Goal: Task Accomplishment & Management: Complete application form

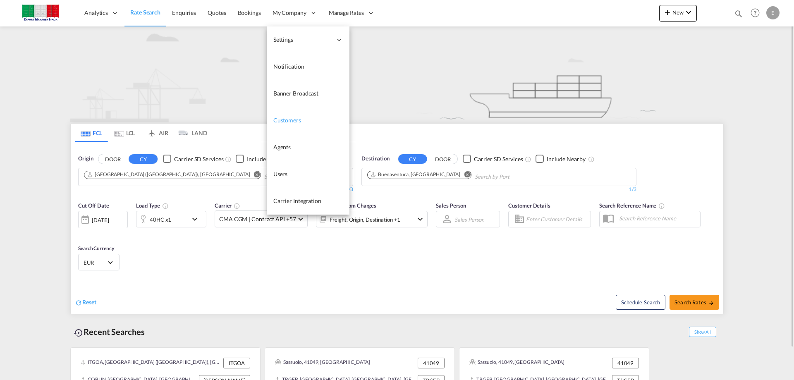
click at [286, 119] on span "Customers" at bounding box center [287, 120] width 28 height 7
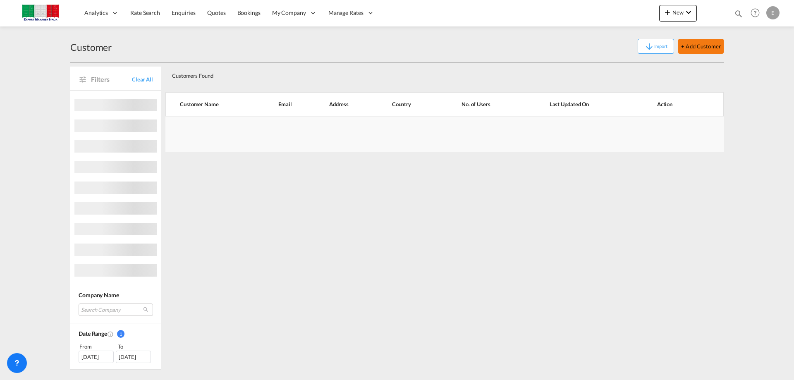
click at [686, 45] on button "+ Add Customer" at bounding box center [700, 46] width 45 height 15
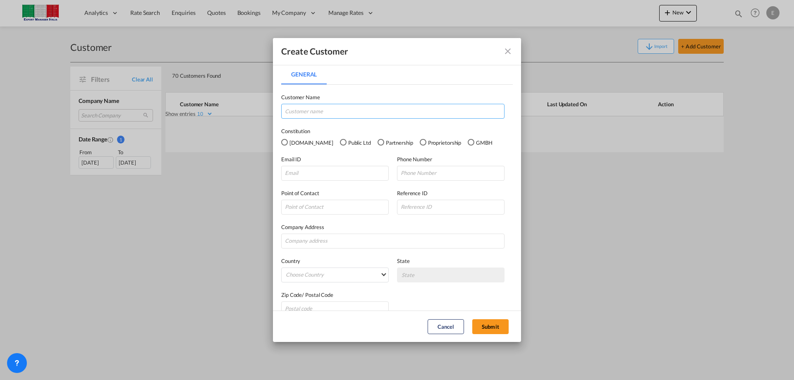
click at [295, 115] on input "General General ..." at bounding box center [392, 111] width 223 height 15
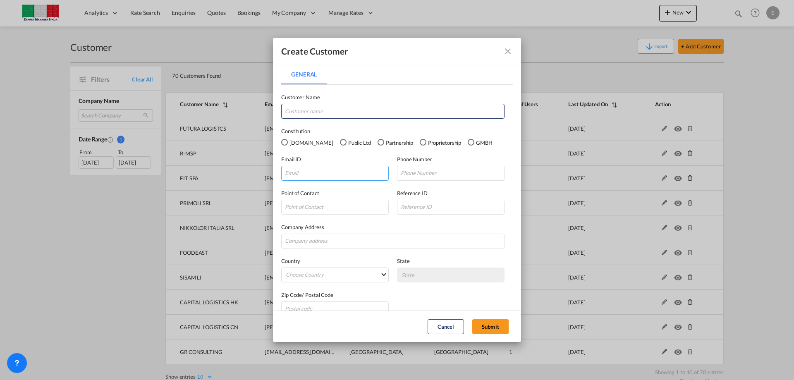
click at [334, 172] on input "General General ..." at bounding box center [334, 173] width 107 height 15
paste input "[EMAIL_ADDRESS][DOMAIN_NAME]"
type input "[EMAIL_ADDRESS][DOMAIN_NAME]"
click at [427, 174] on input "General General ..." at bounding box center [450, 173] width 107 height 15
paste input "3291822148"
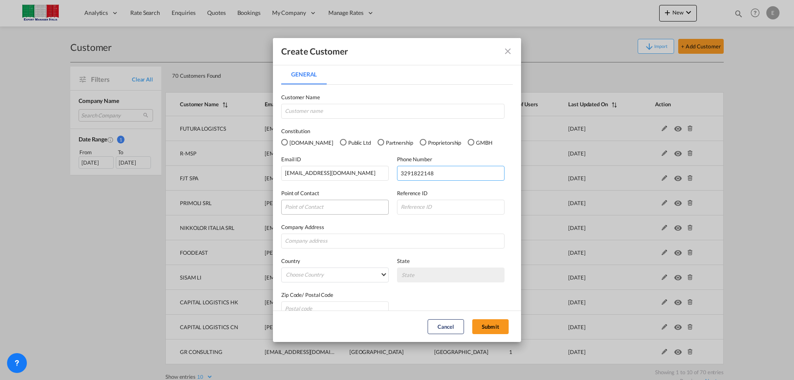
type input "3291822148"
click at [321, 208] on input "General General ..." at bounding box center [334, 207] width 107 height 15
click at [327, 241] on input "General General ..." at bounding box center [392, 241] width 223 height 15
paste input "3291822148"
type input "3"
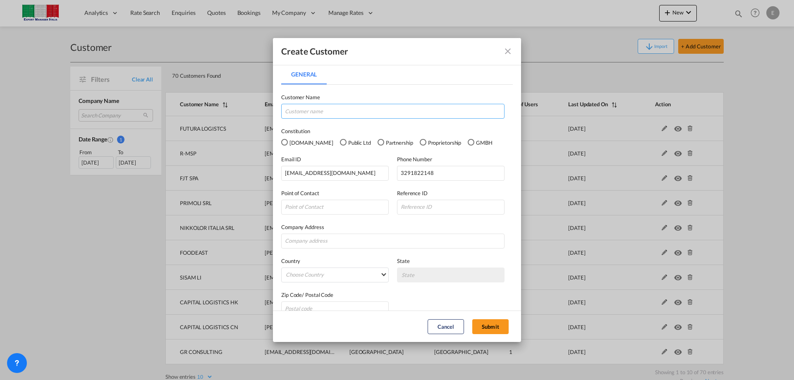
click at [309, 110] on input "General General ..." at bounding box center [392, 111] width 223 height 15
paste input "S-ECOND RAW SRLS"
type input "S-ECOND RAW SRLS"
click at [382, 276] on md-select "Choose Country [GEOGRAPHIC_DATA] [GEOGRAPHIC_DATA] [GEOGRAPHIC_DATA] [US_STATE]…" at bounding box center [334, 274] width 107 height 15
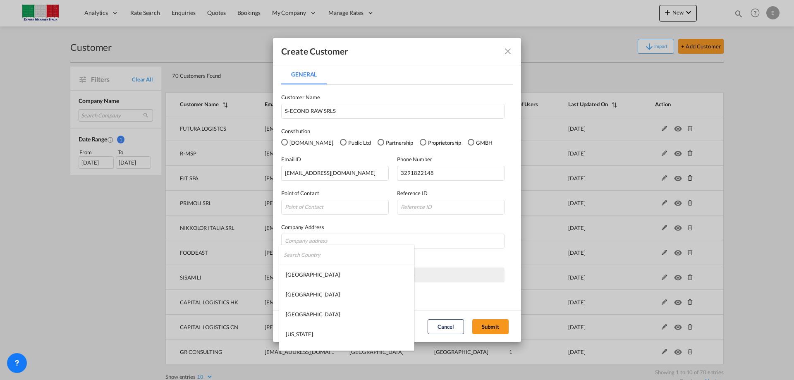
click at [308, 252] on input "search" at bounding box center [349, 255] width 131 height 20
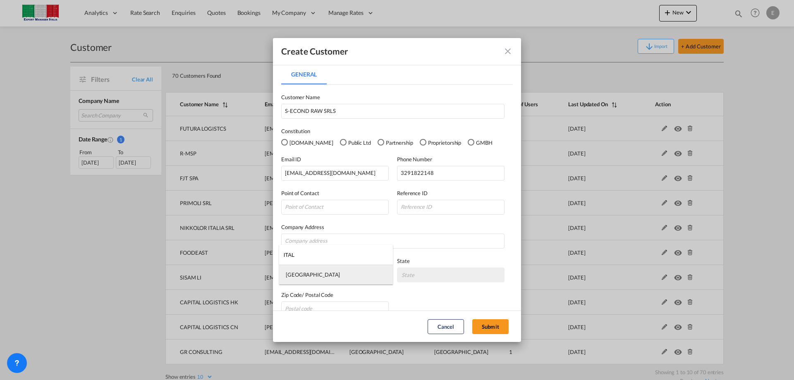
type input "ITAL"
click at [298, 274] on md-option "[GEOGRAPHIC_DATA]" at bounding box center [336, 275] width 114 height 20
click at [443, 272] on md-select "State [GEOGRAPHIC_DATA] [GEOGRAPHIC_DATA] [GEOGRAPHIC_DATA] [GEOGRAPHIC_DATA] […" at bounding box center [450, 274] width 107 height 15
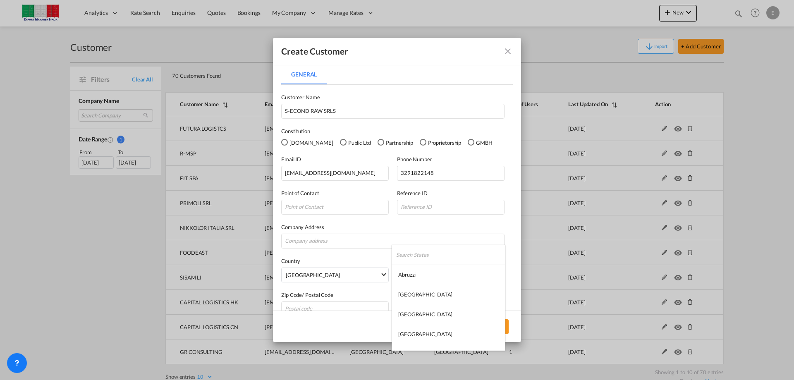
click at [458, 240] on md-backdrop at bounding box center [397, 190] width 794 height 380
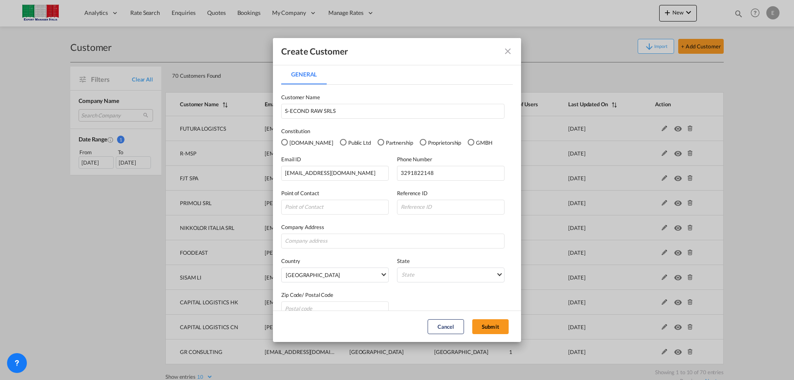
scroll to position [14, 0]
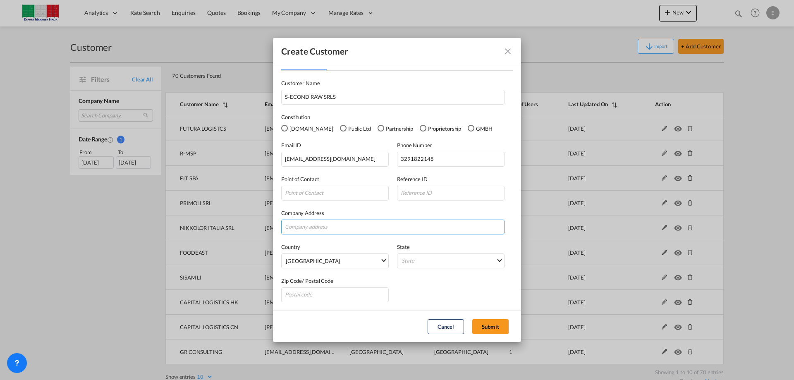
click at [319, 226] on input "General General ..." at bounding box center [392, 226] width 223 height 15
type input "Morozzo ([GEOGRAPHIC_DATA])"
click at [432, 260] on md-select "State" at bounding box center [450, 260] width 107 height 15
click at [425, 240] on input "search" at bounding box center [450, 241] width 109 height 20
type input "piem"
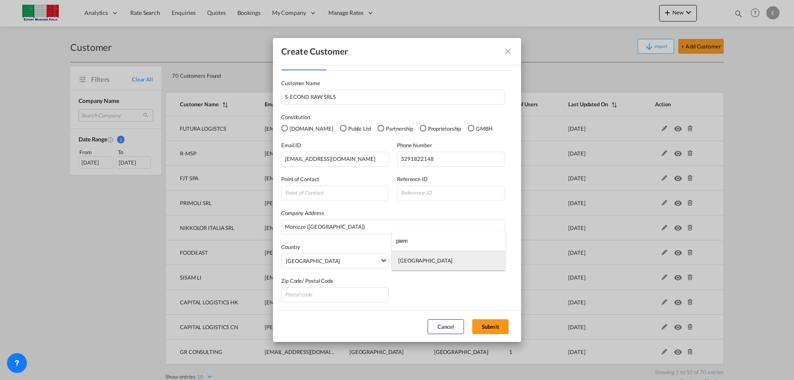
click at [417, 262] on div "[GEOGRAPHIC_DATA]" at bounding box center [425, 260] width 54 height 7
click at [330, 293] on input "General General ..." at bounding box center [334, 294] width 107 height 15
type input "12040"
click at [317, 191] on input "General General ..." at bounding box center [334, 193] width 107 height 15
paste input "[PERSON_NAME]: [PERSON_NAME]"
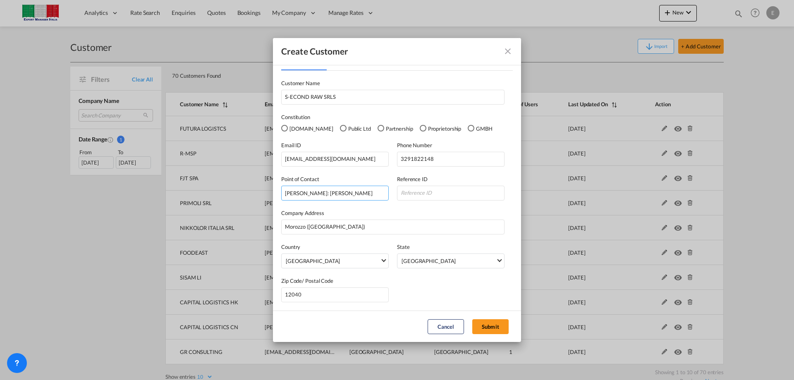
click at [303, 193] on input "[PERSON_NAME]: [PERSON_NAME]" at bounding box center [334, 193] width 107 height 15
type input "[PERSON_NAME]"
click at [489, 324] on button "Submit" at bounding box center [490, 326] width 36 height 15
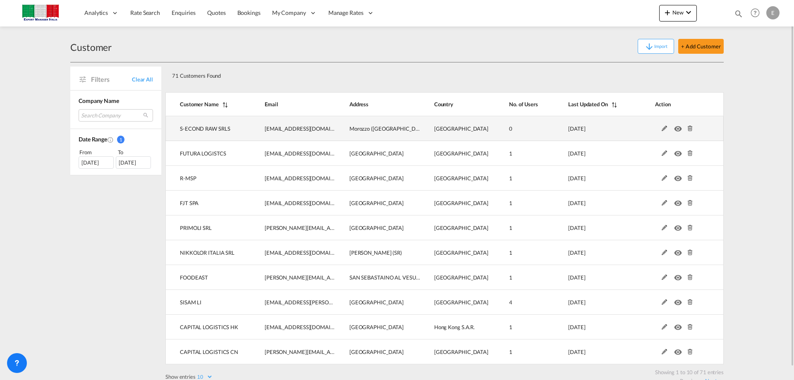
click at [663, 129] on md-icon at bounding box center [664, 129] width 11 height 6
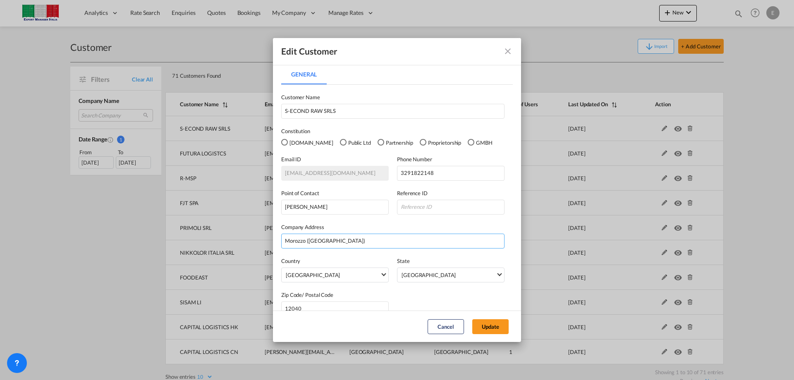
click at [291, 241] on input "Morozzo ([GEOGRAPHIC_DATA])" at bounding box center [392, 241] width 223 height 15
type input "MOROZZO ([GEOGRAPHIC_DATA])"
click at [486, 324] on button "Update" at bounding box center [490, 326] width 36 height 15
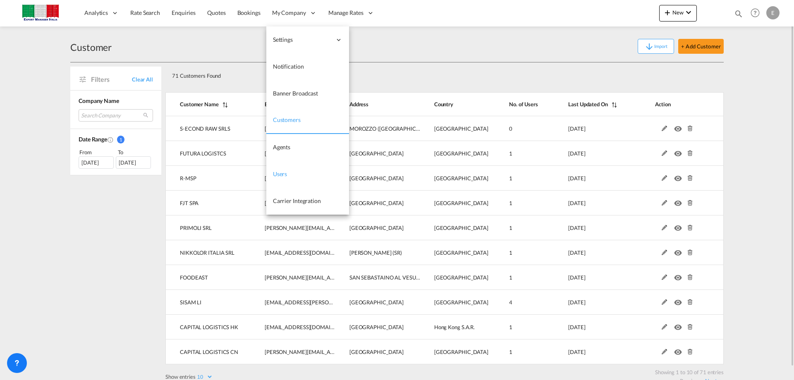
click at [283, 169] on link "Users" at bounding box center [307, 174] width 83 height 27
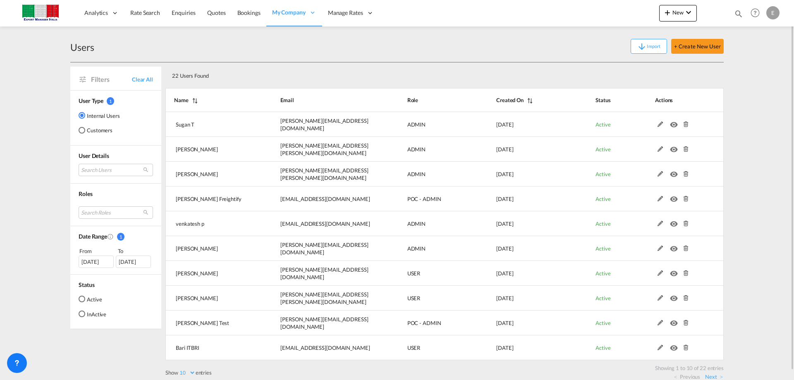
click at [105, 132] on md-radio-button "Customers" at bounding box center [99, 130] width 41 height 8
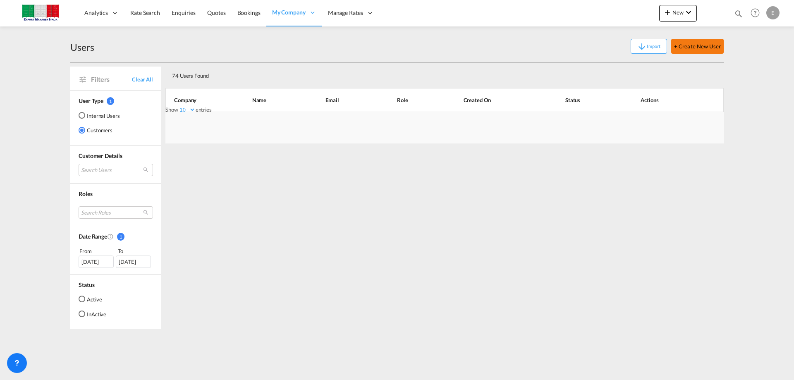
click at [689, 47] on button "+ Create New User" at bounding box center [697, 46] width 52 height 15
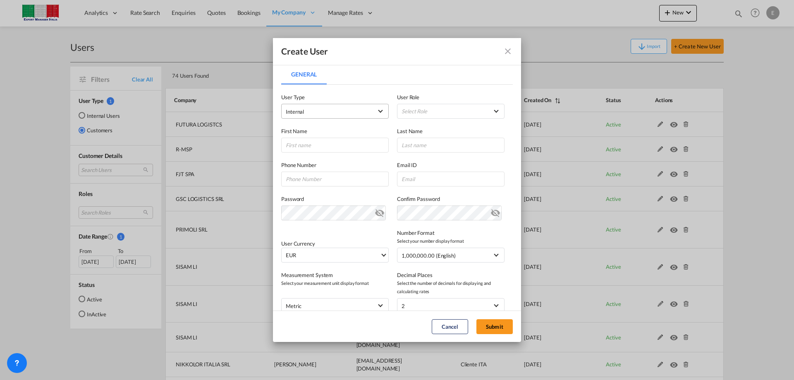
click at [302, 111] on span "Internal" at bounding box center [295, 111] width 18 height 7
click at [307, 130] on span "Customer" at bounding box center [297, 131] width 23 height 7
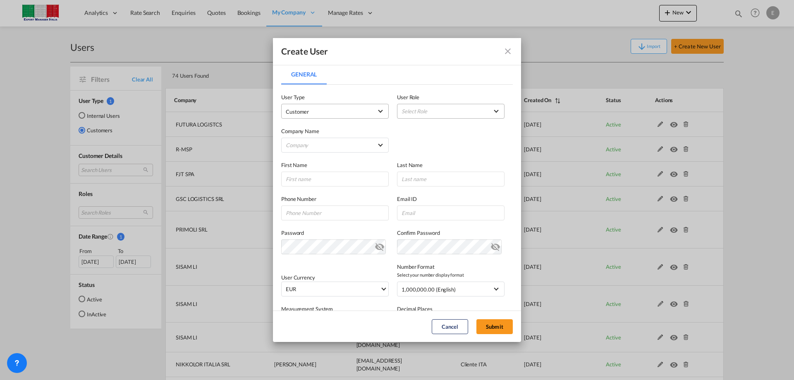
click at [416, 110] on md-select "Select Role" at bounding box center [450, 111] width 107 height 15
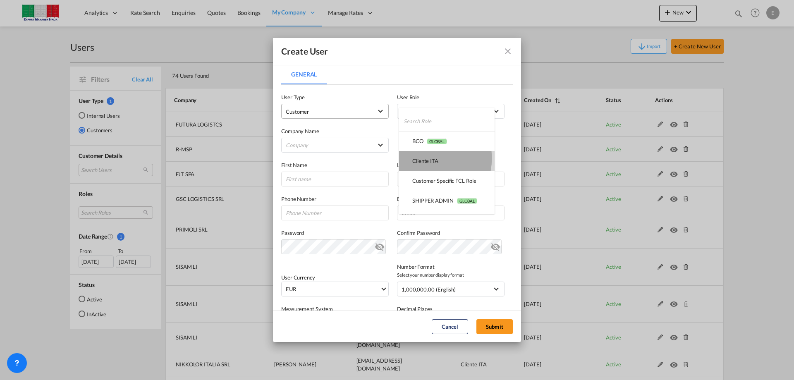
click at [420, 158] on div "Cliente ITA USER_DEFINED" at bounding box center [425, 160] width 26 height 7
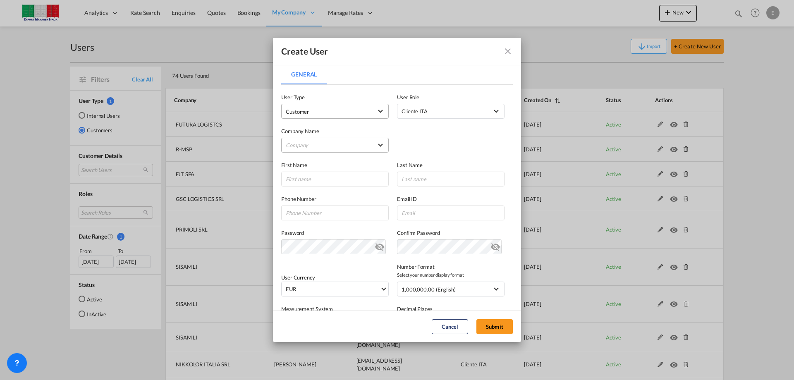
click at [335, 142] on md-select "Company ATPOSE SRL CAPITAL LOGISTICS CN CAPITAL LOGISTICS [PERSON_NAME] ww FINI…" at bounding box center [334, 145] width 107 height 15
click at [293, 127] on input "search" at bounding box center [343, 125] width 131 height 20
type input "S-"
click at [308, 144] on div "S-ECOND RAW SRLS" at bounding box center [311, 144] width 50 height 7
click at [320, 181] on input "General General ..." at bounding box center [334, 179] width 107 height 15
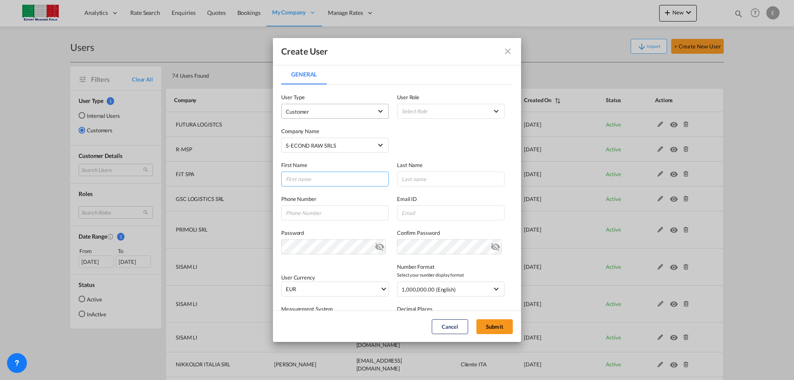
paste input "[PERSON_NAME]: [PERSON_NAME]"
drag, startPoint x: 304, startPoint y: 178, endPoint x: 349, endPoint y: 179, distance: 44.7
click at [349, 179] on input "[PERSON_NAME]: [PERSON_NAME]" at bounding box center [334, 179] width 107 height 15
type input "[PERSON_NAME]"
click at [415, 182] on input "General General ..." at bounding box center [450, 179] width 107 height 15
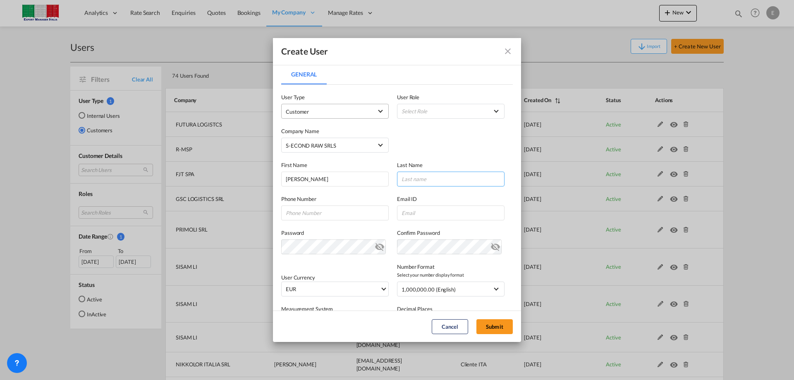
paste input "Cognome: [PERSON_NAME]"
drag, startPoint x: 423, startPoint y: 179, endPoint x: 378, endPoint y: 173, distance: 45.8
click at [378, 173] on div "First Name [PERSON_NAME] Last Name Cognome: [PERSON_NAME]" at bounding box center [396, 170] width 231 height 34
type input "[PERSON_NAME]"
click at [311, 213] on input "General General ..." at bounding box center [334, 212] width 107 height 15
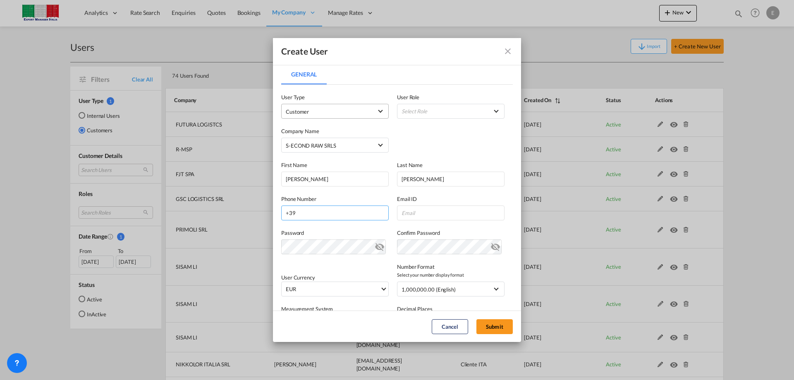
paste input "3291822148"
type input "[PHONE_NUMBER]"
click at [410, 217] on input "General General ..." at bounding box center [450, 212] width 107 height 15
paste input "[EMAIL_ADDRESS][DOMAIN_NAME]"
type input "[EMAIL_ADDRESS][DOMAIN_NAME]"
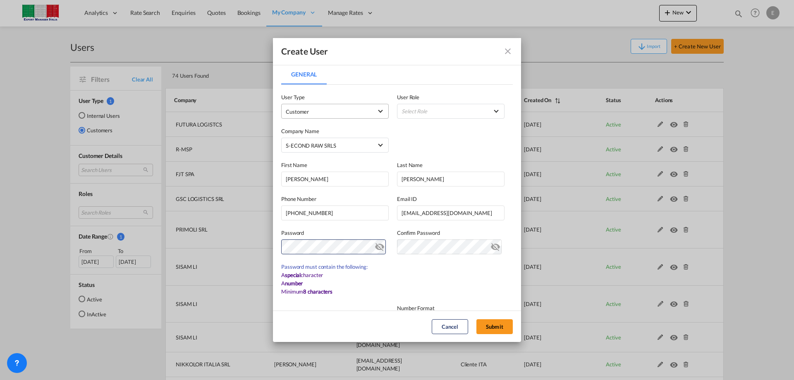
click at [379, 247] on md-icon "icon-eye-off" at bounding box center [380, 245] width 10 height 10
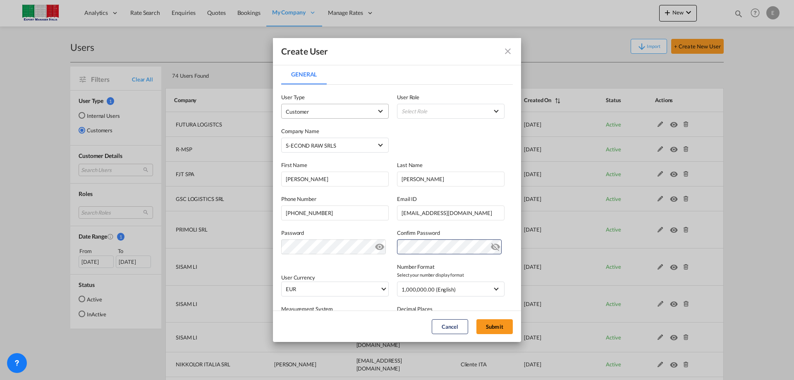
click at [480, 109] on md-select "Select Role" at bounding box center [450, 111] width 107 height 15
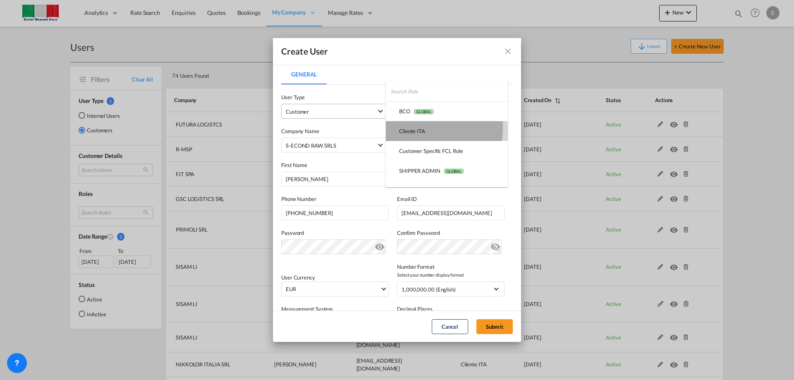
click at [430, 128] on md-option "Cliente ITA USER_DEFINED" at bounding box center [447, 131] width 122 height 20
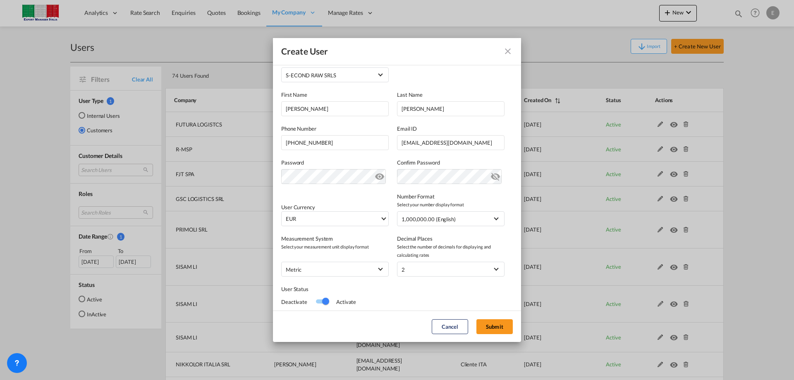
scroll to position [88, 0]
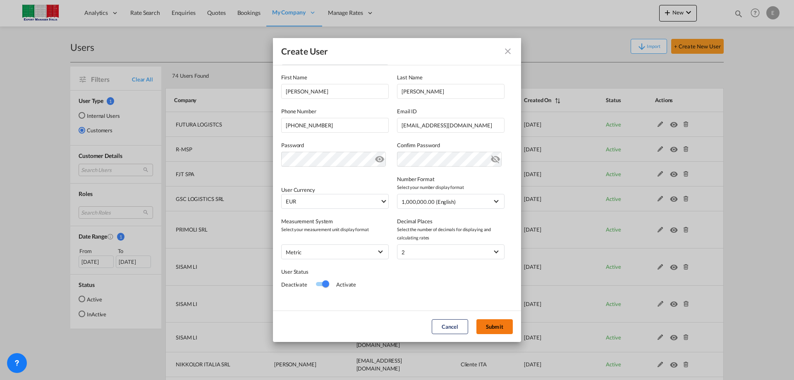
click at [501, 328] on button "Submit" at bounding box center [494, 326] width 36 height 15
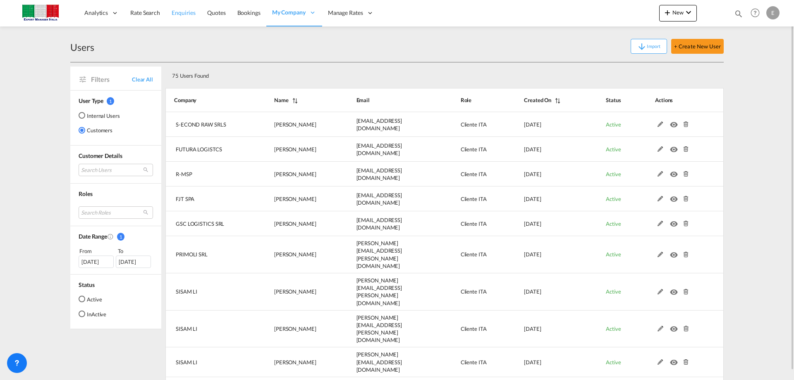
click at [179, 14] on span "Enquiries" at bounding box center [184, 12] width 24 height 7
